Goal: Task Accomplishment & Management: Complete application form

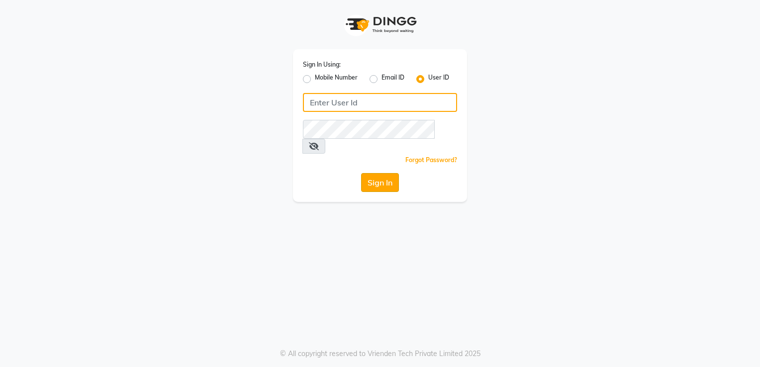
type input "desiresalon"
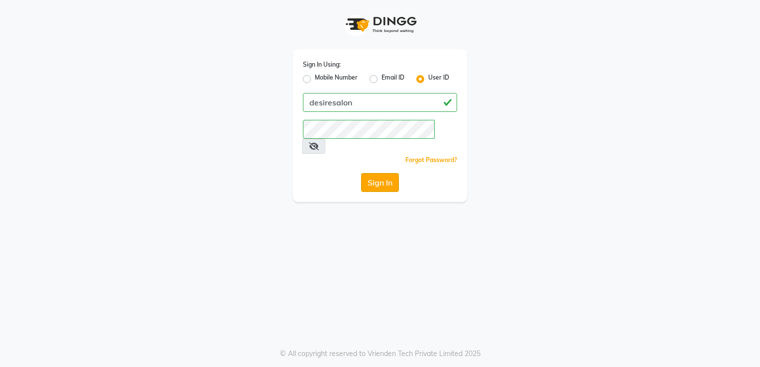
click at [375, 173] on button "Sign In" at bounding box center [380, 182] width 38 height 19
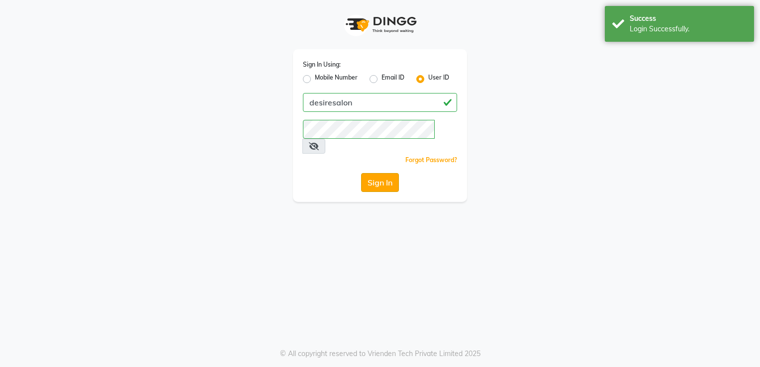
click at [375, 173] on button "Sign In" at bounding box center [380, 182] width 38 height 19
click at [375, 173] on div "Sign In" at bounding box center [380, 182] width 154 height 19
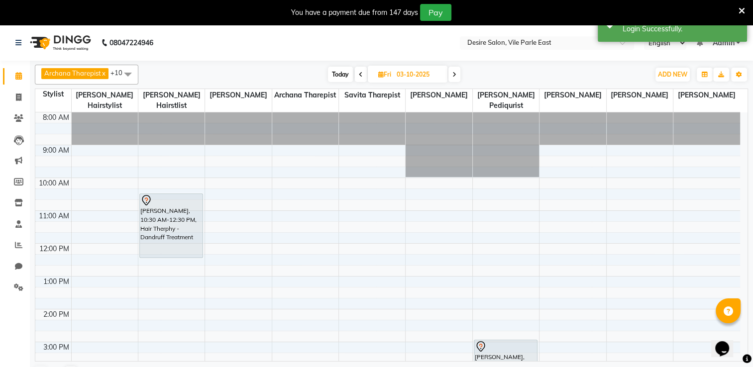
click at [292, 70] on div "[DATE] [DATE]" at bounding box center [393, 74] width 501 height 15
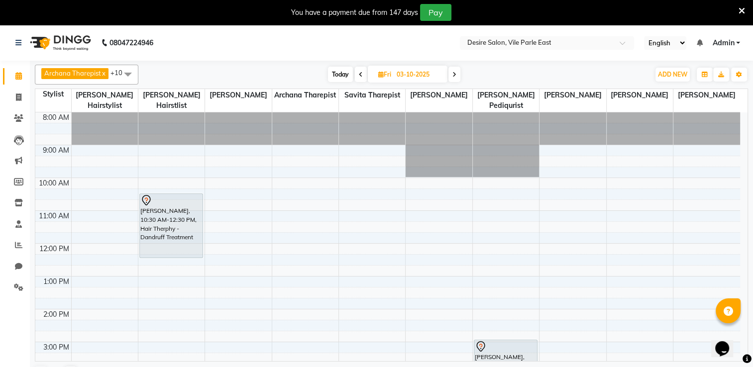
click at [419, 77] on input "03-10-2025" at bounding box center [419, 74] width 50 height 15
select select "10"
select select "2025"
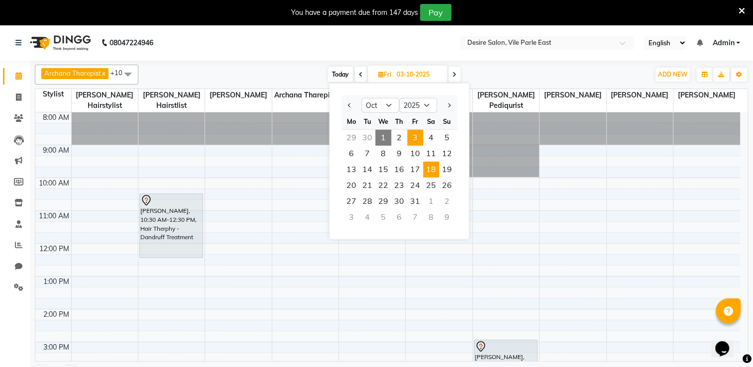
click at [435, 172] on span "18" at bounding box center [431, 170] width 16 height 16
type input "[DATE]"
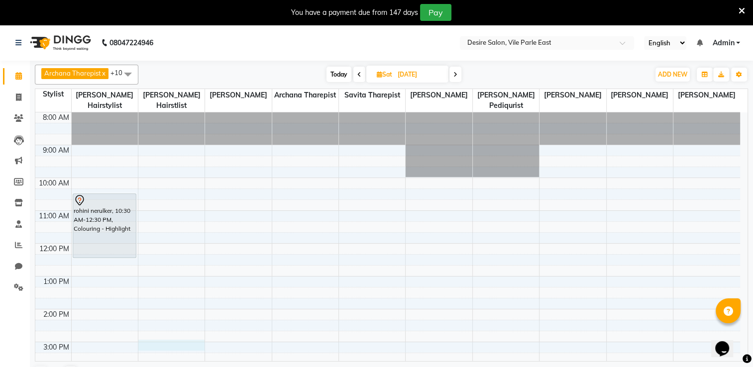
select select "75804"
select select "tentative"
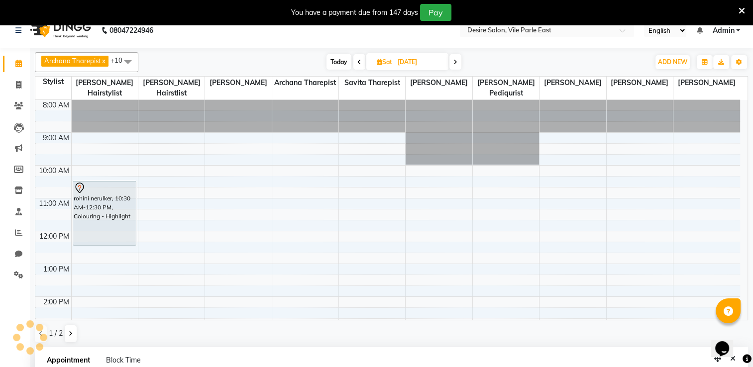
select select "900"
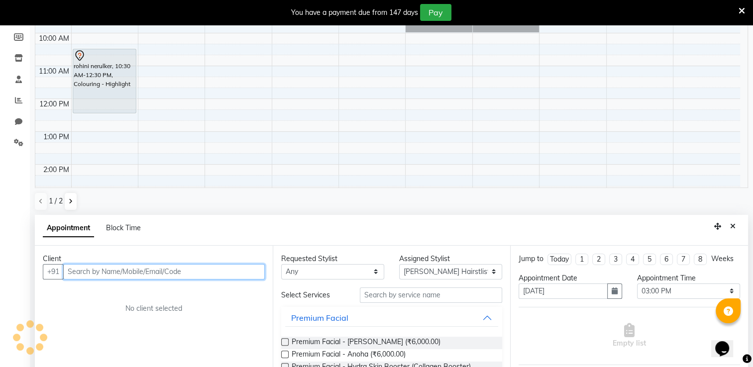
scroll to position [218, 0]
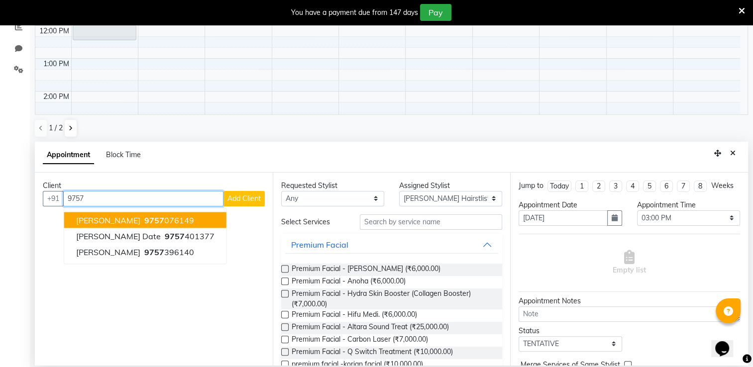
click at [166, 222] on ngb-highlight "9757 076149" at bounding box center [168, 220] width 52 height 10
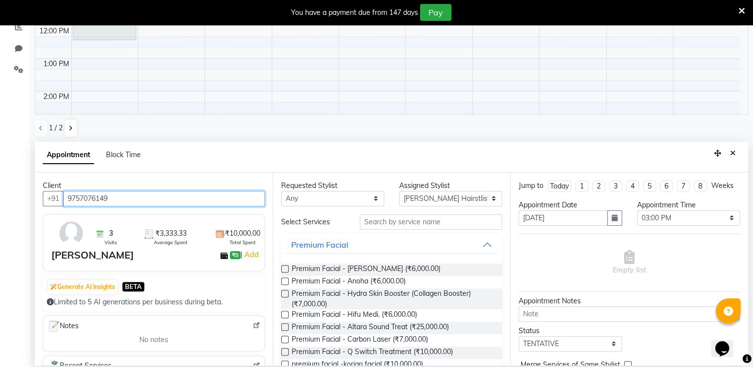
type input "9757076149"
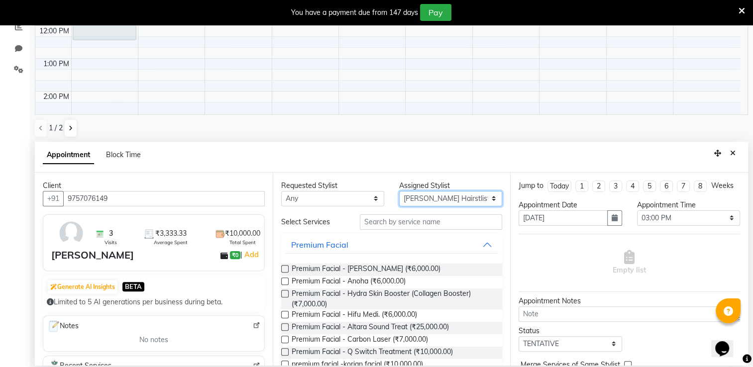
click at [435, 198] on select "Select Archana Tharepist [PERSON_NAME] Pediqurist [PERSON_NAME] desire salon [P…" at bounding box center [450, 198] width 103 height 15
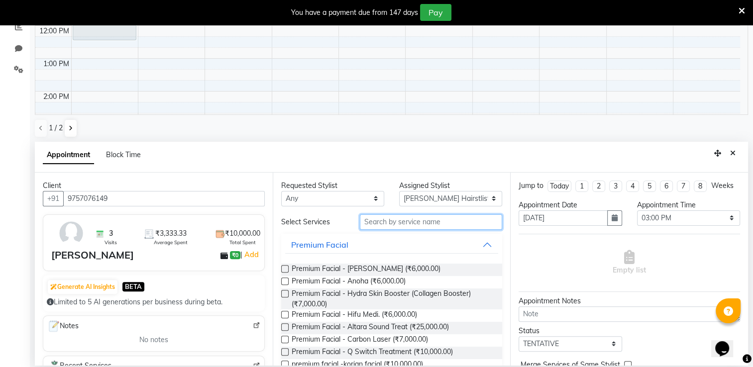
click at [398, 222] on input "text" at bounding box center [431, 221] width 142 height 15
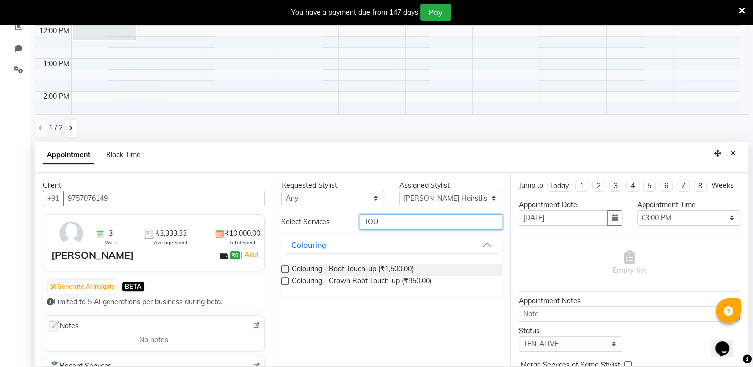
type input "TOU"
click at [283, 269] on label at bounding box center [284, 268] width 7 height 7
click at [283, 269] on input "checkbox" at bounding box center [284, 270] width 6 height 6
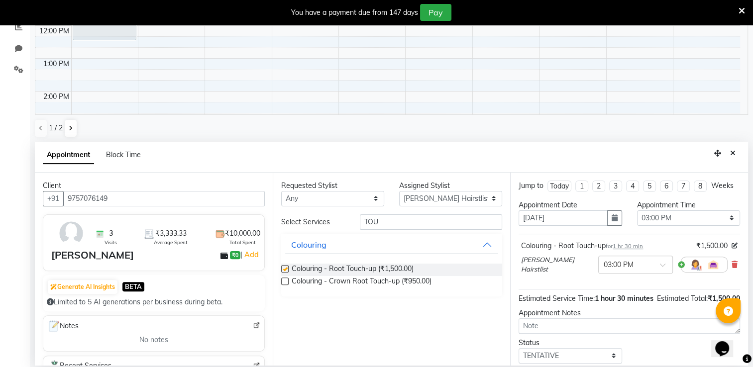
checkbox input "false"
click at [394, 222] on input "TOU" at bounding box center [431, 221] width 142 height 15
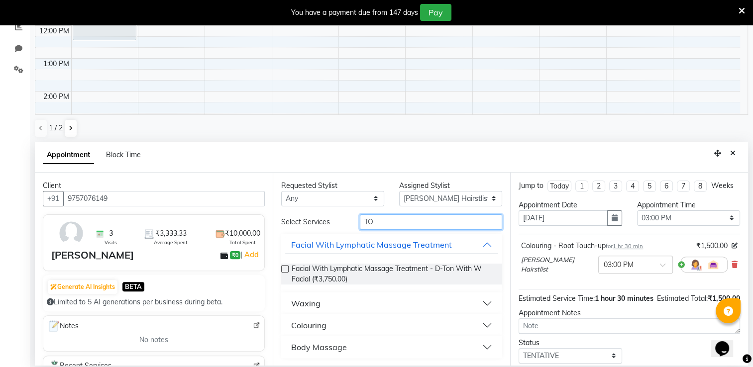
type input "T"
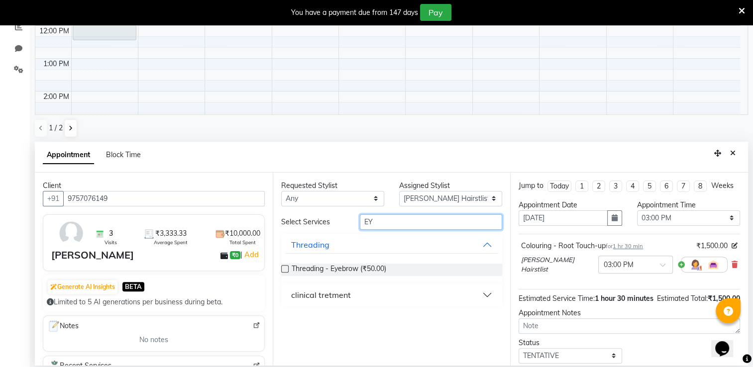
type input "EY"
click at [283, 268] on label at bounding box center [284, 268] width 7 height 7
click at [283, 268] on input "checkbox" at bounding box center [284, 270] width 6 height 6
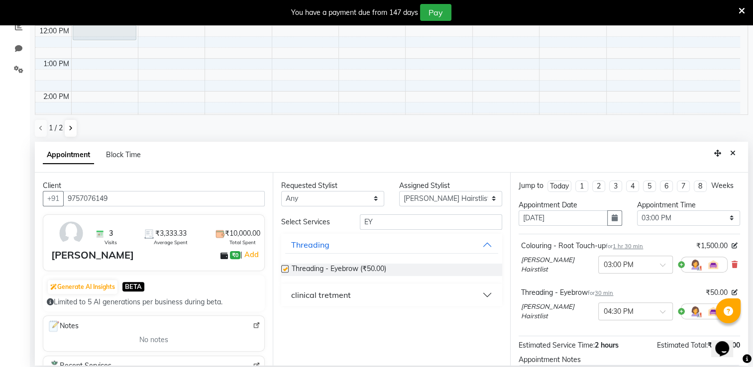
checkbox input "false"
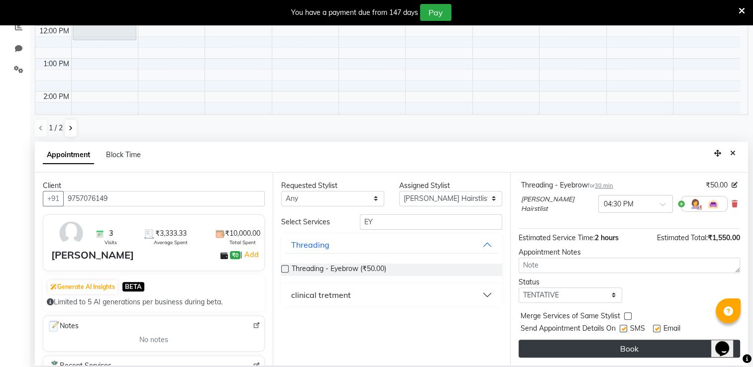
click at [674, 351] on button "Book" at bounding box center [628, 349] width 221 height 18
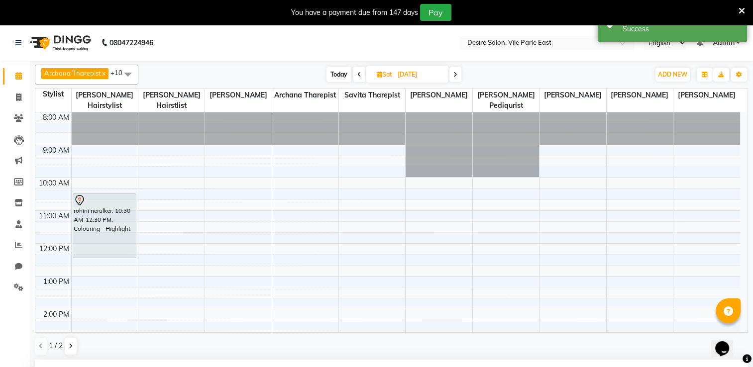
scroll to position [201, 0]
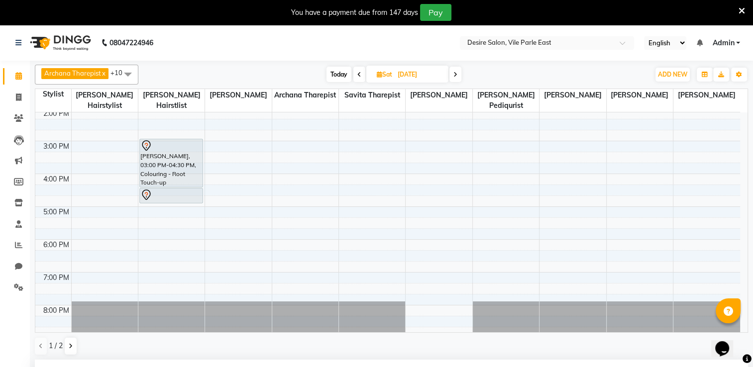
click at [420, 66] on span "[DATE]" at bounding box center [407, 74] width 82 height 17
click at [402, 77] on input "[DATE]" at bounding box center [420, 74] width 50 height 15
select select "10"
select select "2025"
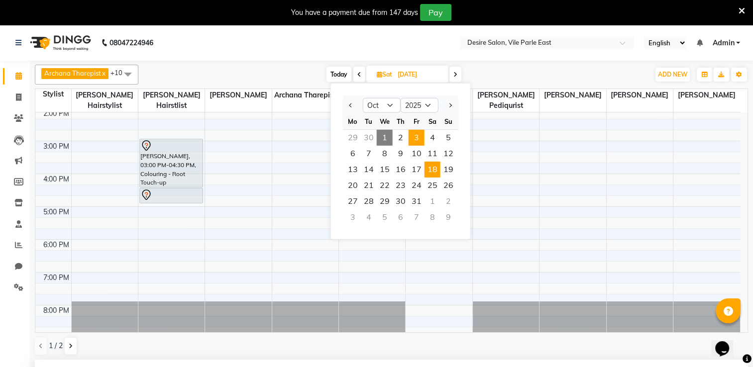
click at [418, 136] on span "3" at bounding box center [416, 138] width 16 height 16
type input "03-10-2025"
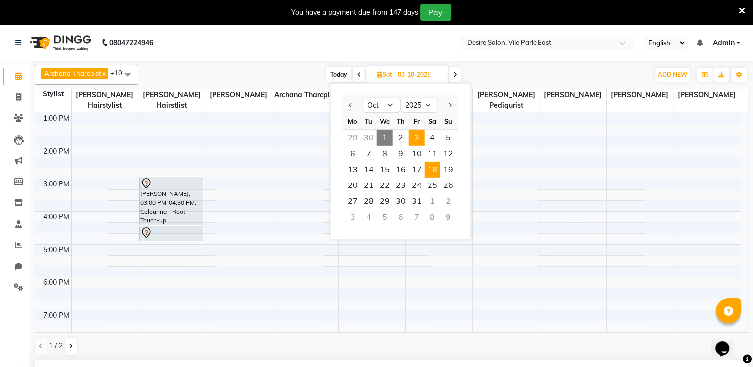
select select "900"
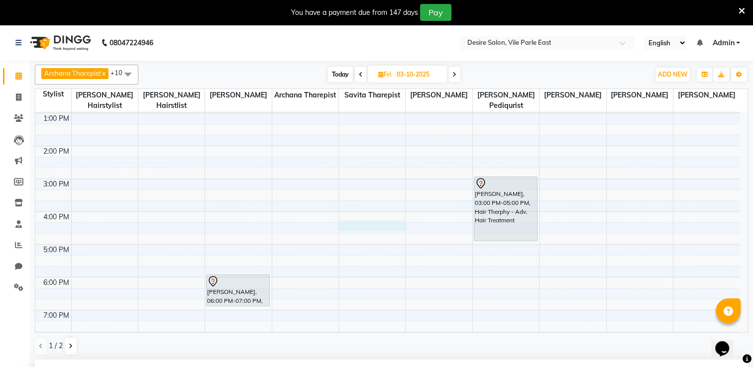
click at [348, 214] on div "8:00 AM 9:00 AM 10:00 AM 11:00 AM 12:00 PM 1:00 PM 2:00 PM 3:00 PM 4:00 PM 5:00…" at bounding box center [387, 178] width 704 height 459
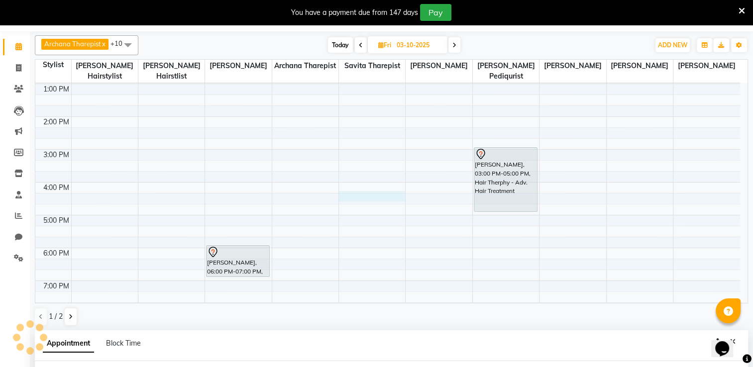
select select "75803"
select select "975"
select select "tentative"
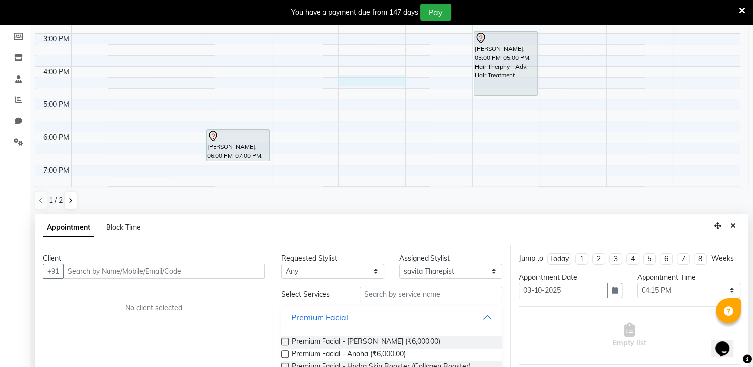
scroll to position [218, 0]
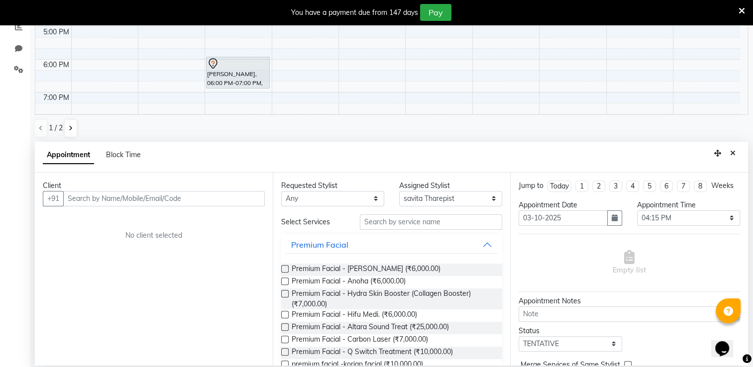
click at [145, 202] on input "text" at bounding box center [163, 198] width 201 height 15
type input "H"
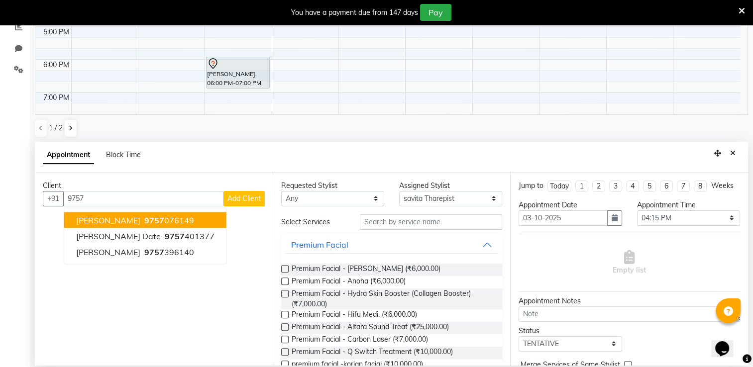
click at [161, 219] on ngb-highlight "9757 076149" at bounding box center [168, 220] width 52 height 10
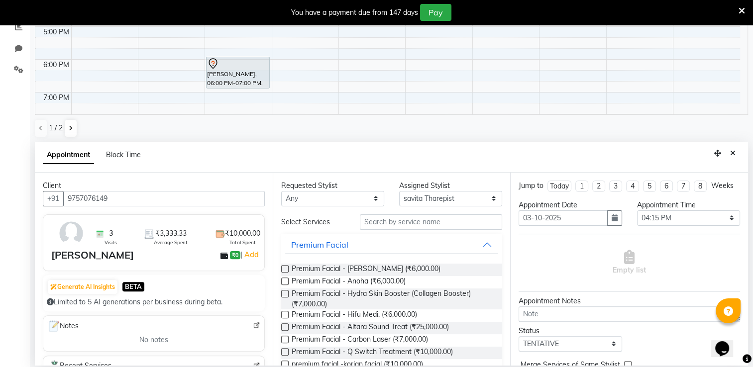
type input "9757076149"
click at [454, 197] on select "Select Archana Tharepist [PERSON_NAME] Pediqurist [PERSON_NAME] desire salon [P…" at bounding box center [450, 198] width 103 height 15
click at [387, 223] on input "text" at bounding box center [431, 221] width 142 height 15
click at [396, 221] on input "text" at bounding box center [431, 221] width 142 height 15
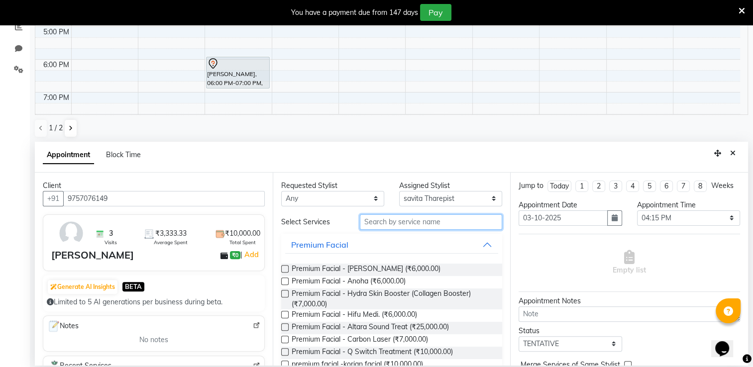
click at [380, 216] on input "text" at bounding box center [431, 221] width 142 height 15
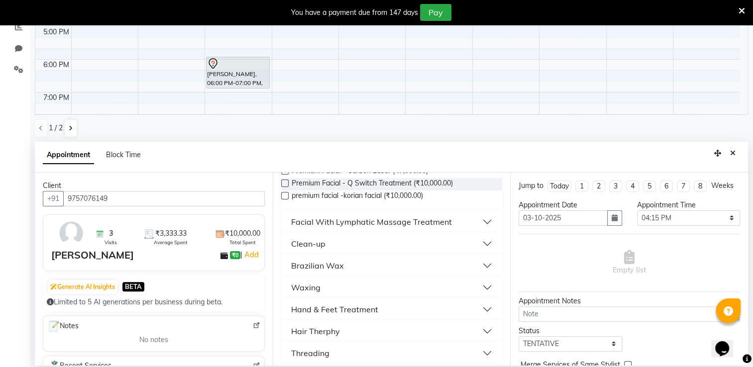
click at [376, 308] on button "Hand & Feet Treatment" at bounding box center [391, 309] width 213 height 18
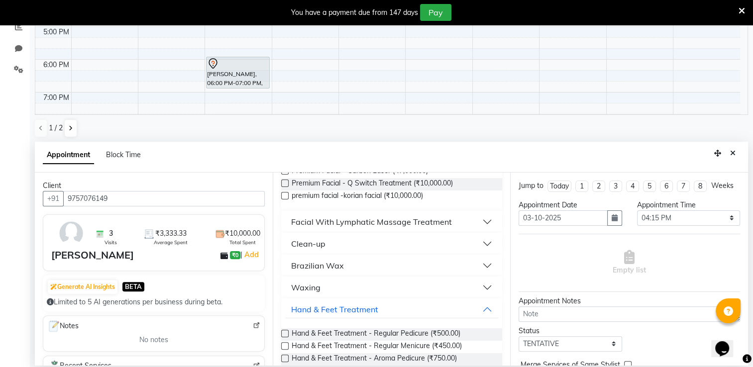
click at [285, 335] on label at bounding box center [284, 333] width 7 height 7
click at [285, 335] on input "checkbox" at bounding box center [284, 334] width 6 height 6
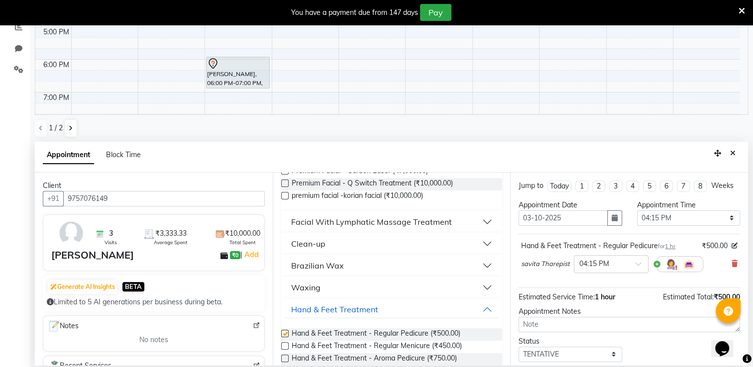
checkbox input "false"
click at [285, 347] on label at bounding box center [284, 345] width 7 height 7
click at [285, 347] on input "checkbox" at bounding box center [284, 347] width 6 height 6
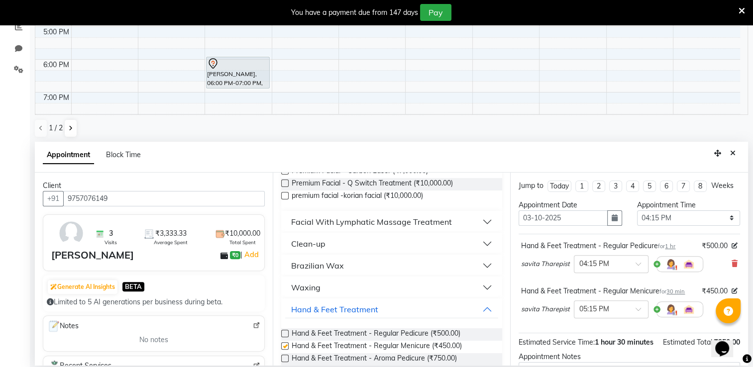
checkbox input "false"
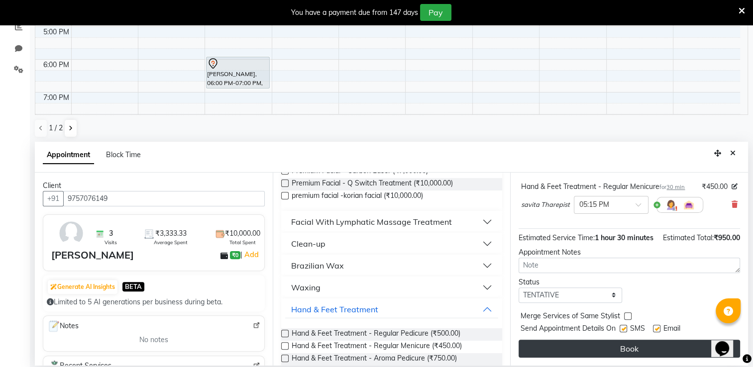
click at [644, 347] on button "Book" at bounding box center [628, 349] width 221 height 18
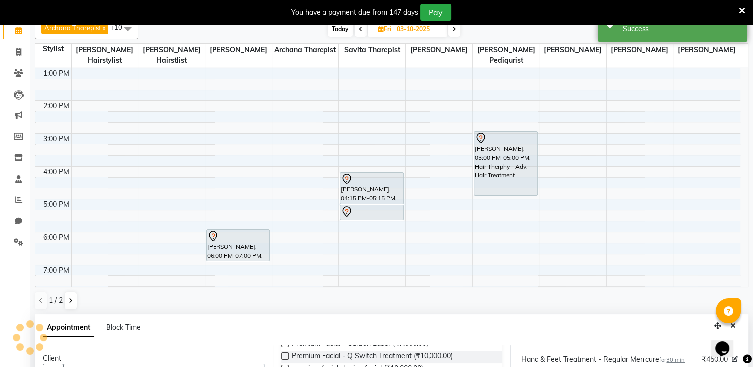
scroll to position [0, 0]
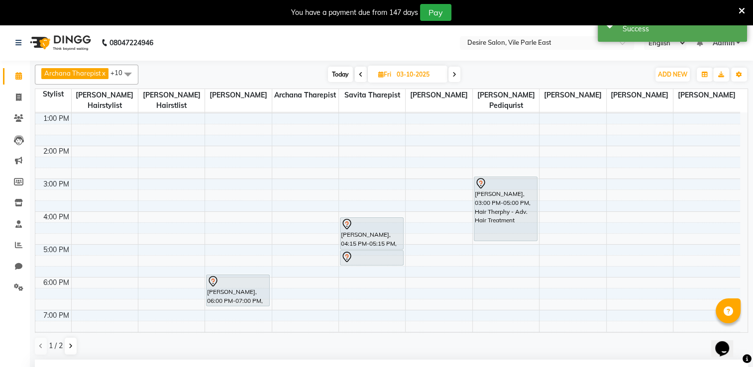
click at [414, 78] on input "03-10-2025" at bounding box center [419, 74] width 50 height 15
select select "10"
select select "2025"
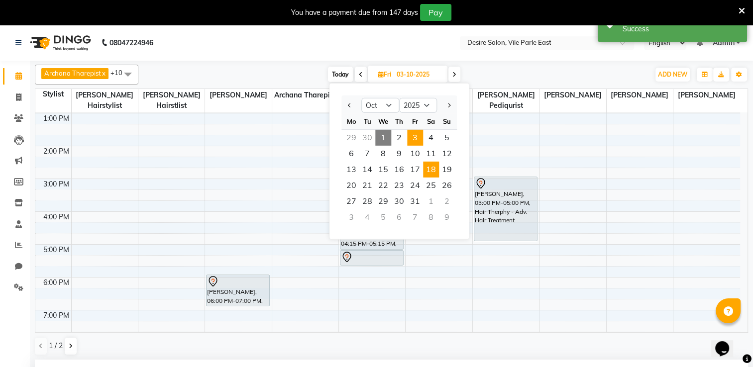
click at [431, 170] on span "18" at bounding box center [431, 170] width 16 height 16
type input "[DATE]"
select select "975"
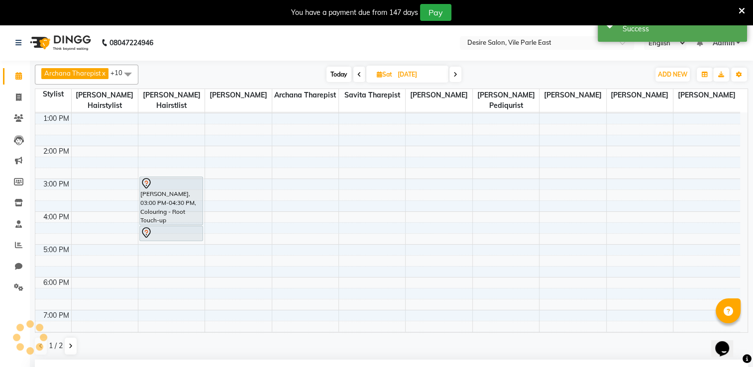
scroll to position [124, 0]
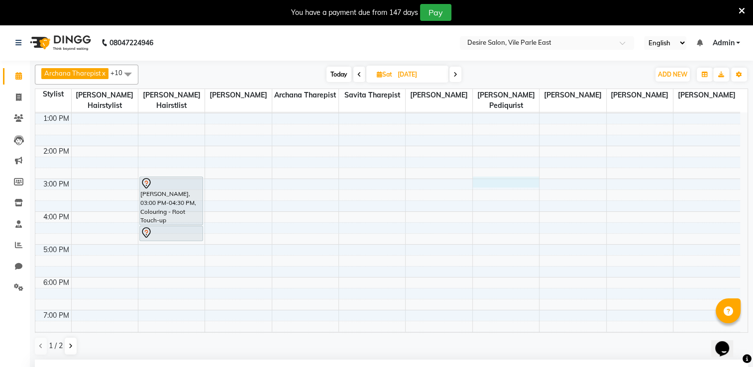
click at [486, 174] on div "8:00 AM 9:00 AM 10:00 AM 11:00 AM 12:00 PM 1:00 PM 2:00 PM 3:00 PM 4:00 PM 5:00…" at bounding box center [387, 178] width 704 height 459
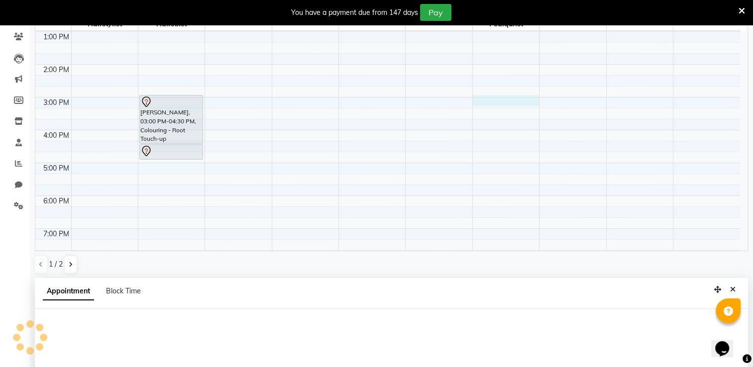
select select "85301"
select select "900"
select select "tentative"
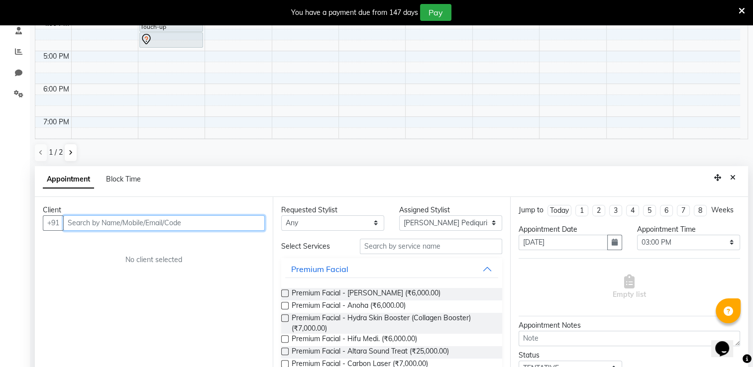
scroll to position [218, 0]
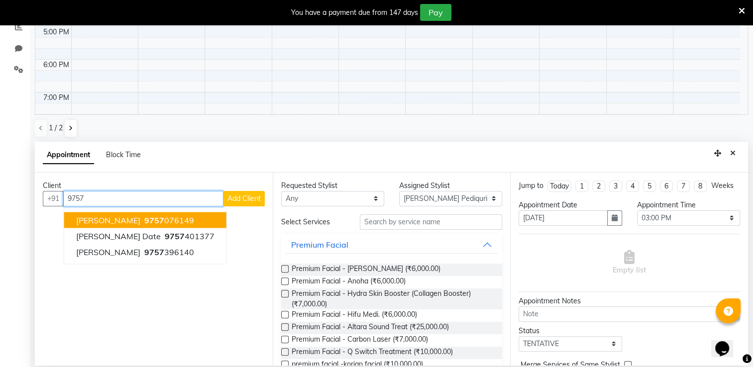
click at [183, 218] on button "[PERSON_NAME] 9757 076149" at bounding box center [145, 220] width 162 height 16
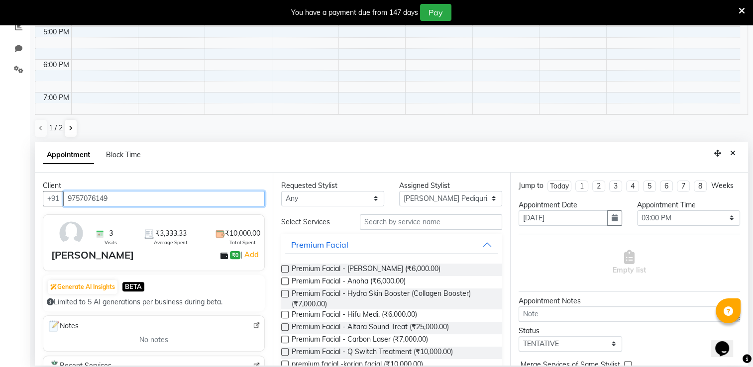
type input "9757076149"
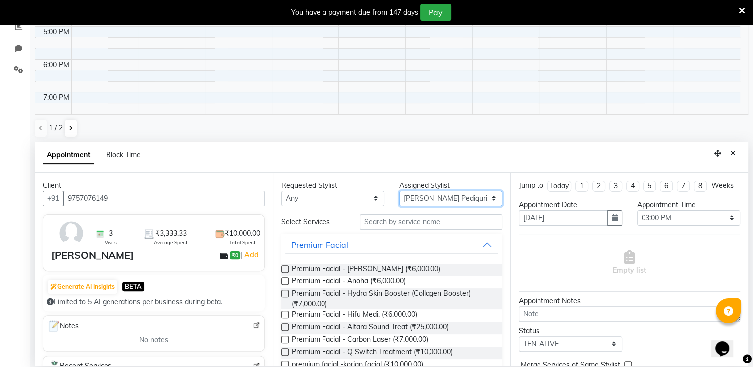
click at [430, 199] on select "Select Archana Tharepist [PERSON_NAME] Pediqurist [PERSON_NAME] desire salon [P…" at bounding box center [450, 198] width 103 height 15
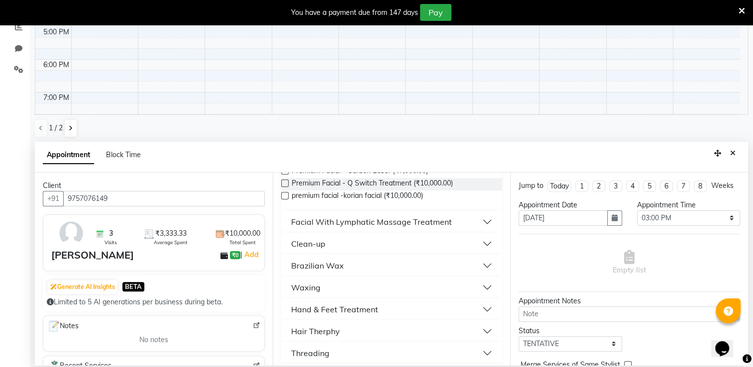
click at [376, 305] on div "Hand & Feet Treatment" at bounding box center [334, 309] width 87 height 12
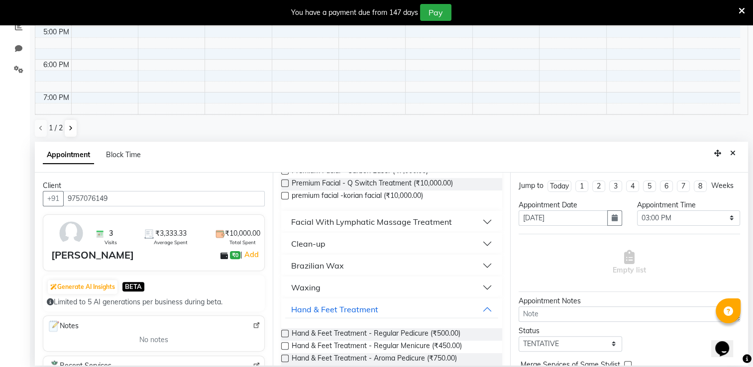
click at [283, 333] on label at bounding box center [284, 333] width 7 height 7
click at [283, 333] on input "checkbox" at bounding box center [284, 334] width 6 height 6
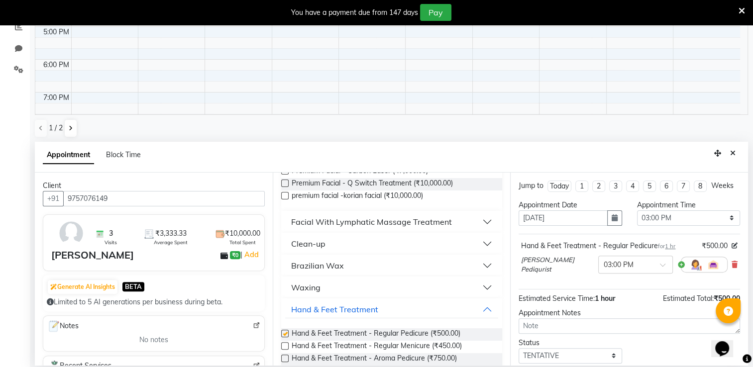
checkbox input "false"
click at [284, 346] on label at bounding box center [284, 345] width 7 height 7
click at [284, 346] on input "checkbox" at bounding box center [284, 347] width 6 height 6
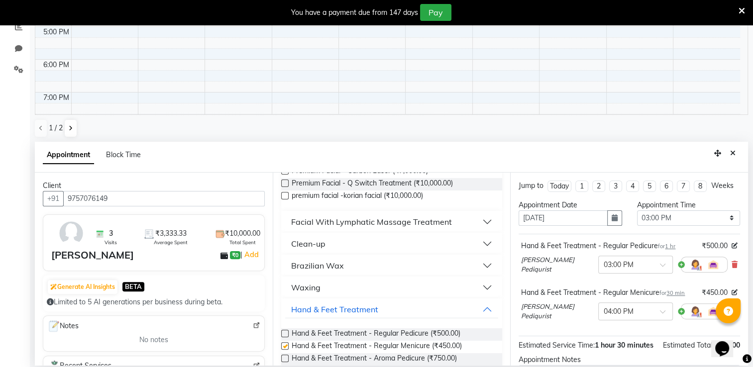
checkbox input "false"
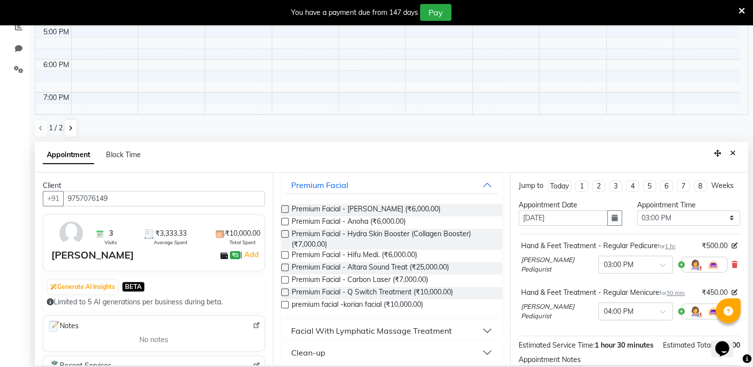
scroll to position [0, 0]
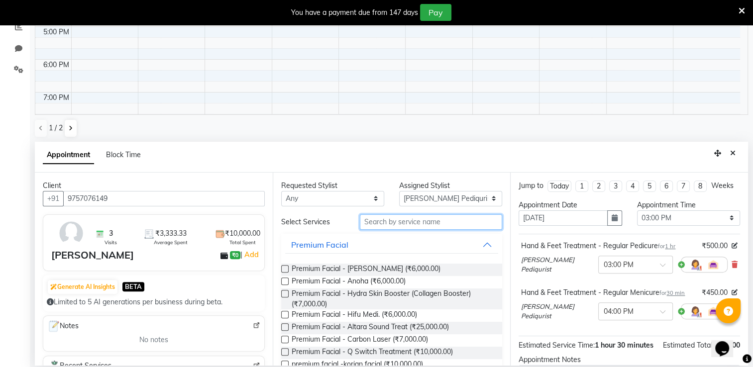
click at [380, 224] on input "text" at bounding box center [431, 221] width 142 height 15
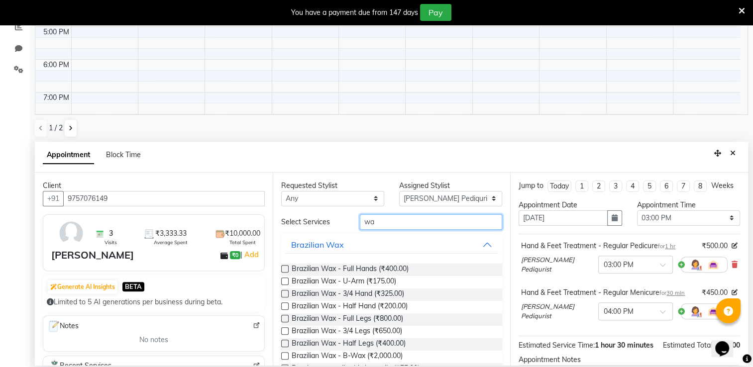
type input "wa"
click at [284, 270] on label at bounding box center [284, 268] width 7 height 7
click at [284, 270] on input "checkbox" at bounding box center [284, 270] width 6 height 6
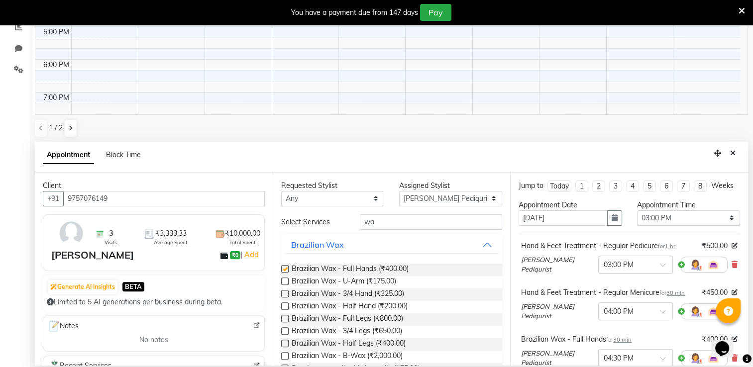
checkbox input "false"
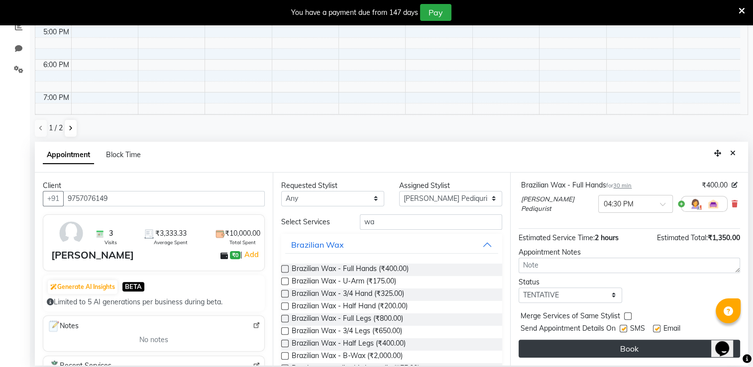
click at [689, 344] on button "Book" at bounding box center [628, 349] width 221 height 18
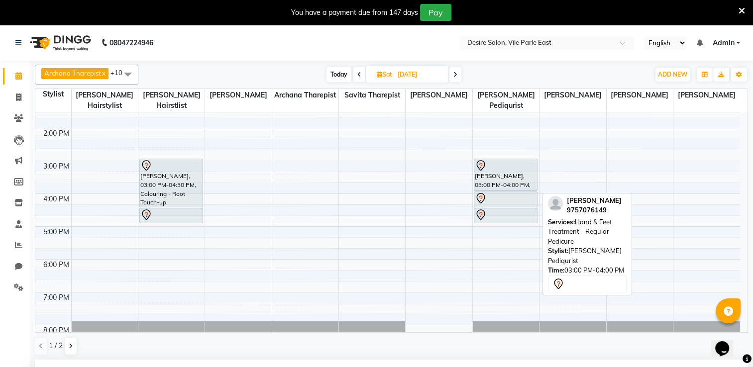
scroll to position [185, 0]
